Goal: Task Accomplishment & Management: Manage account settings

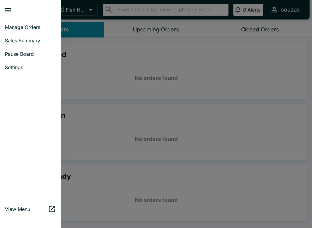
click at [31, 42] on span "Sales Summary" at bounding box center [30, 40] width 51 height 6
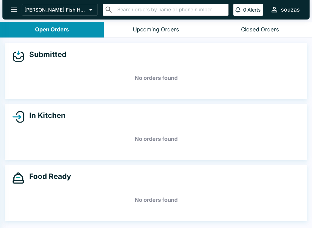
select select "03:00"
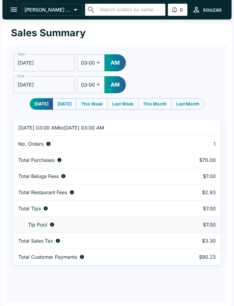
click at [155, 139] on td "No. Orders" at bounding box center [94, 144] width 162 height 16
click at [137, 216] on td "Tip Pool" at bounding box center [94, 224] width 162 height 16
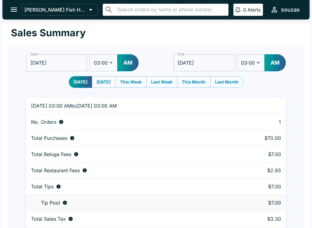
click at [55, 213] on td "Total Sales Tax" at bounding box center [127, 219] width 203 height 16
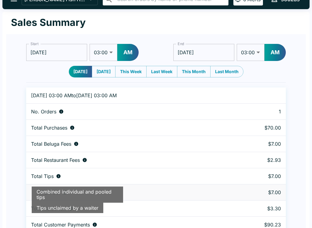
click at [127, 16] on div "Sales Summary" at bounding box center [156, 23] width 300 height 23
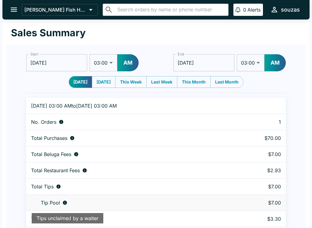
click at [19, 13] on button "open drawer" at bounding box center [14, 10] width 16 height 16
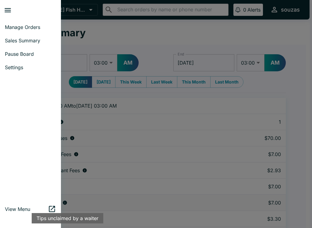
click at [40, 41] on span "Sales Summary" at bounding box center [30, 40] width 51 height 6
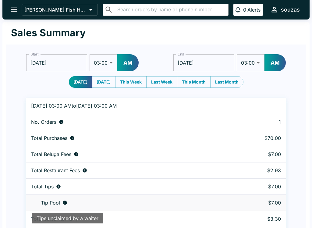
click at [8, 12] on button "open drawer" at bounding box center [14, 10] width 16 height 16
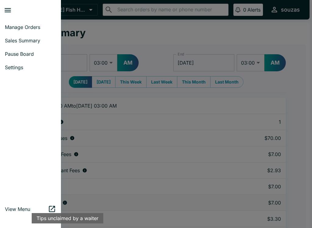
click at [23, 27] on span "Manage Orders" at bounding box center [30, 27] width 51 height 6
